Goal: Find specific page/section: Find specific page/section

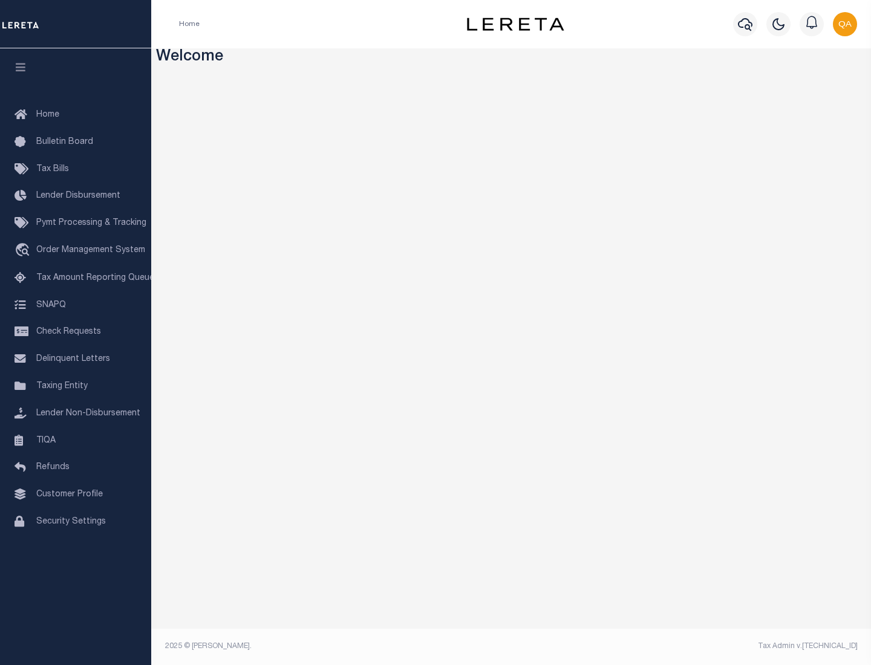
click at [76, 440] on link "TIQA" at bounding box center [75, 441] width 151 height 27
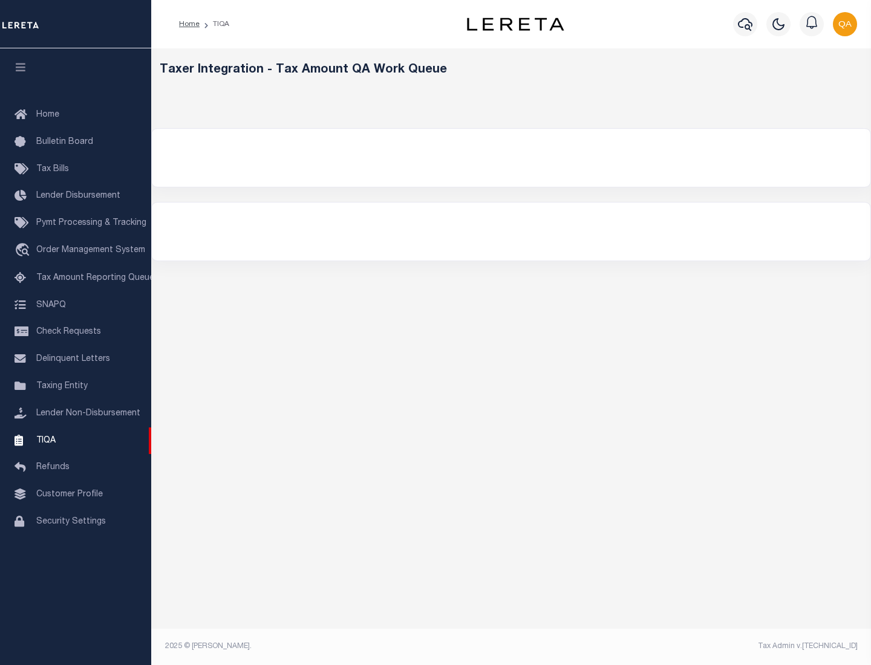
select select "200"
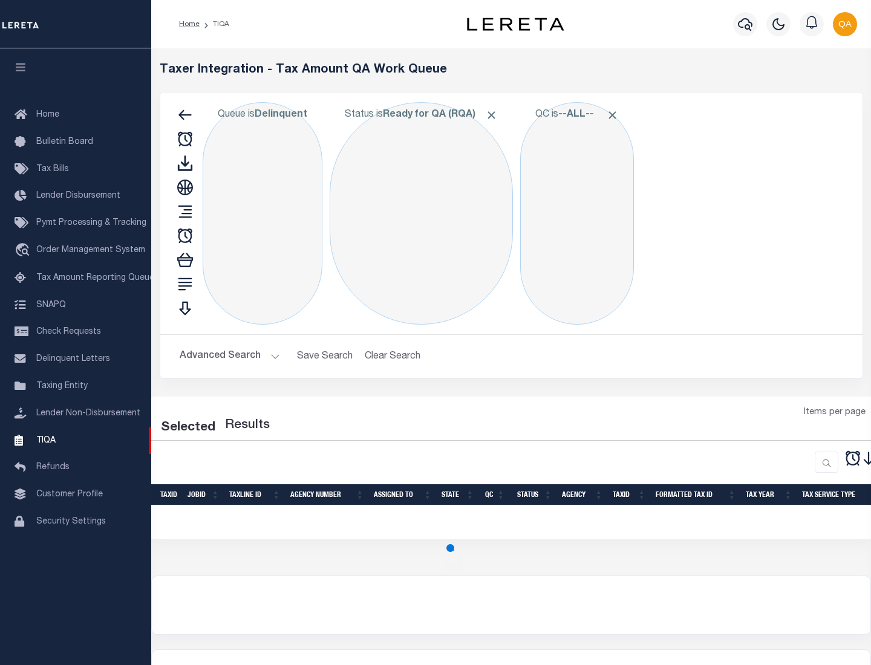
select select "200"
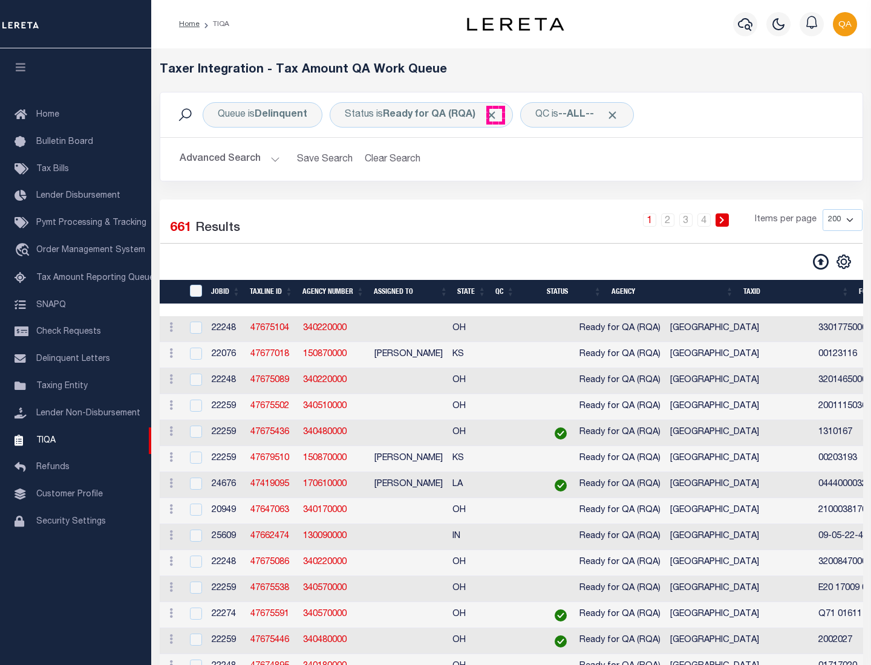
click at [495, 115] on span "Click to Remove" at bounding box center [491, 115] width 13 height 13
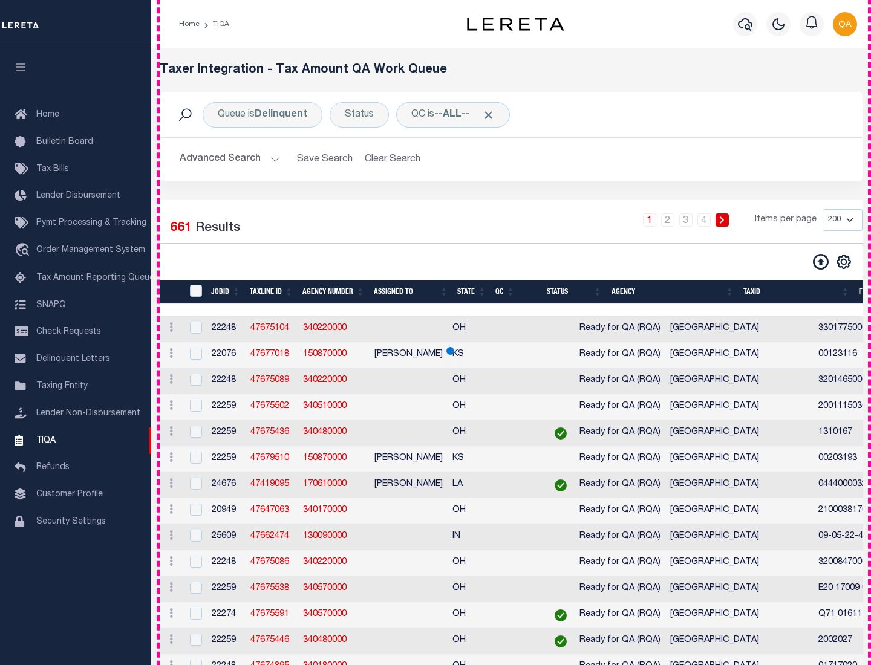
scroll to position [2584, 0]
